Goal: Check status: Check status

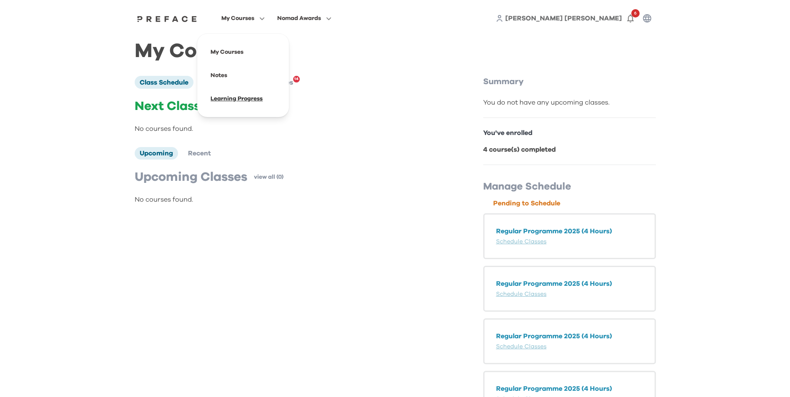
click at [243, 94] on span at bounding box center [243, 98] width 78 height 23
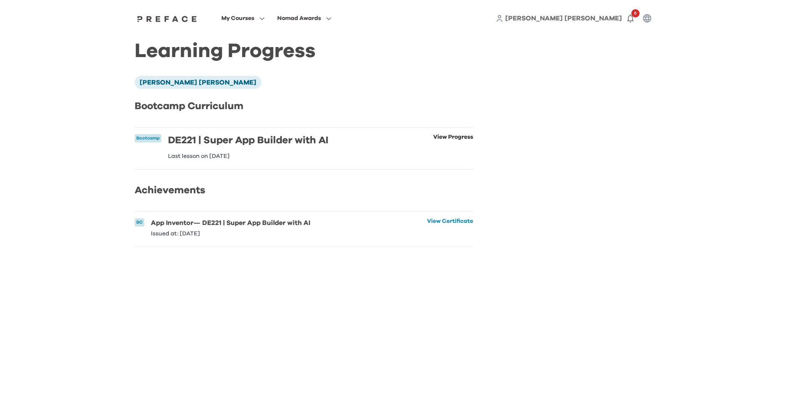
click at [438, 137] on link "View Progress" at bounding box center [453, 146] width 40 height 25
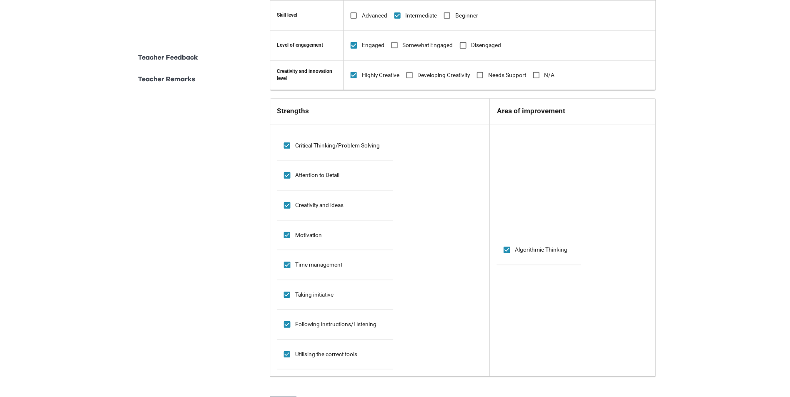
scroll to position [788, 0]
